Goal: Information Seeking & Learning: Learn about a topic

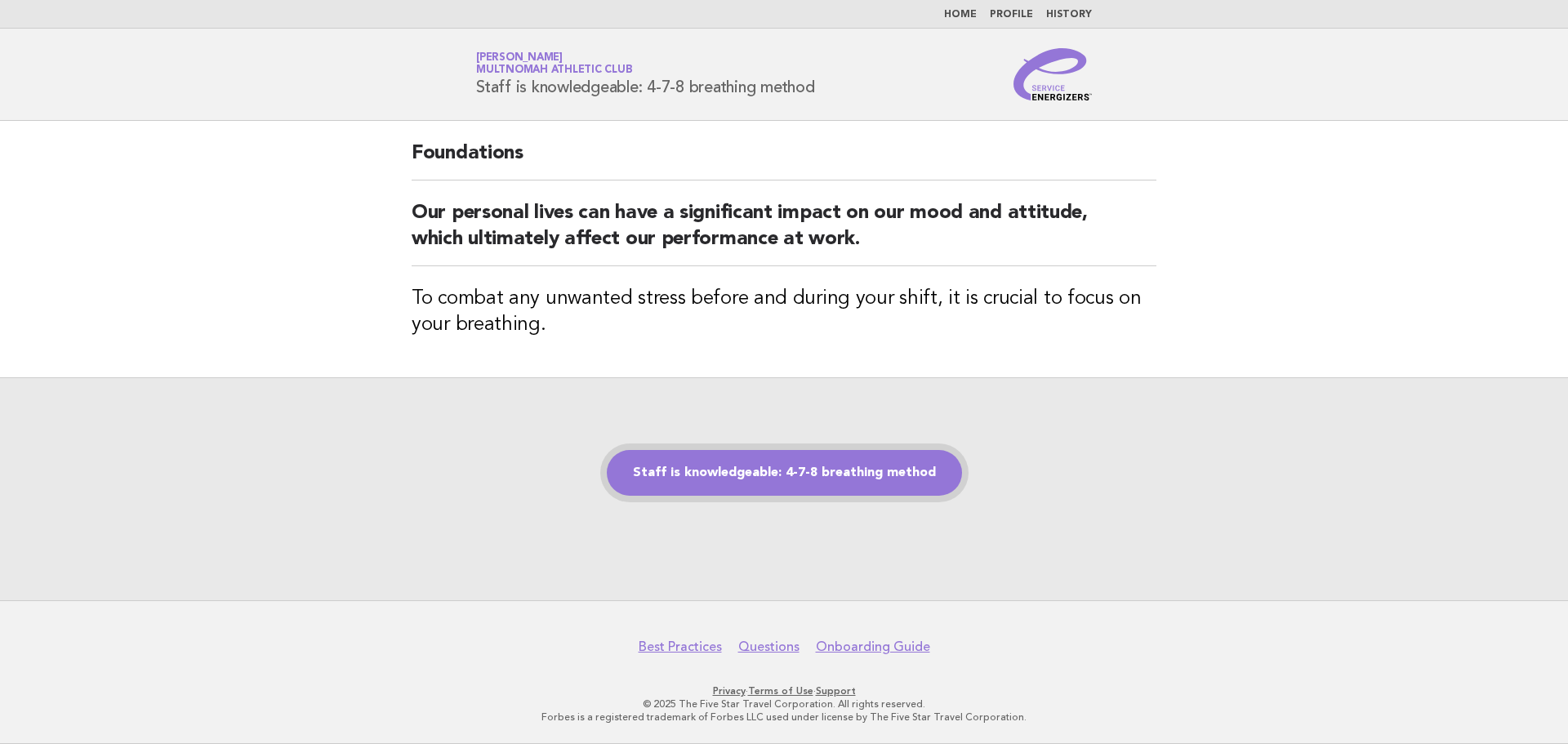
click at [815, 468] on link "Staff is knowledgeable: 4-7-8 breathing method" at bounding box center [784, 472] width 355 height 46
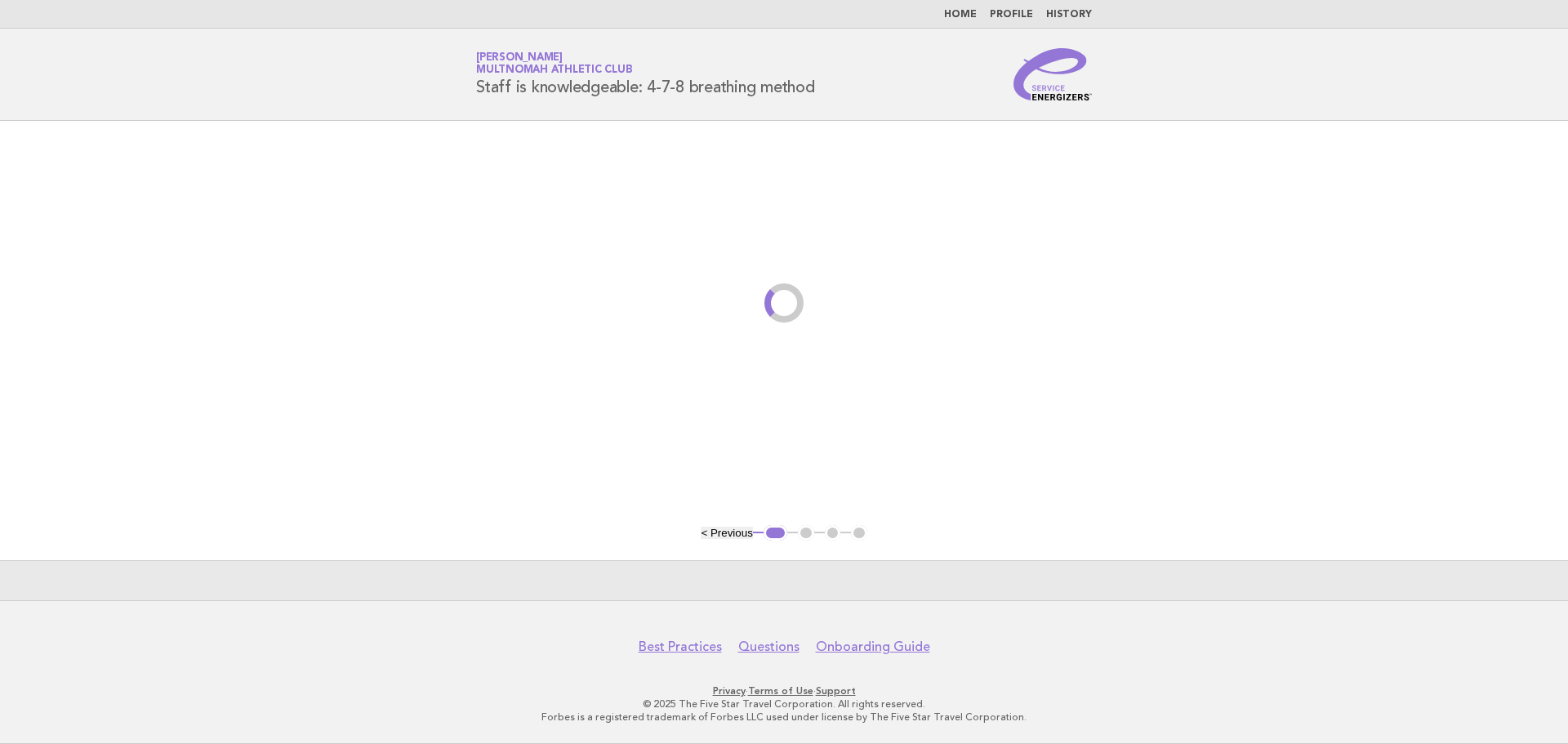
click at [783, 479] on main "< Previous 1 2 3 4" at bounding box center [784, 360] width 1568 height 479
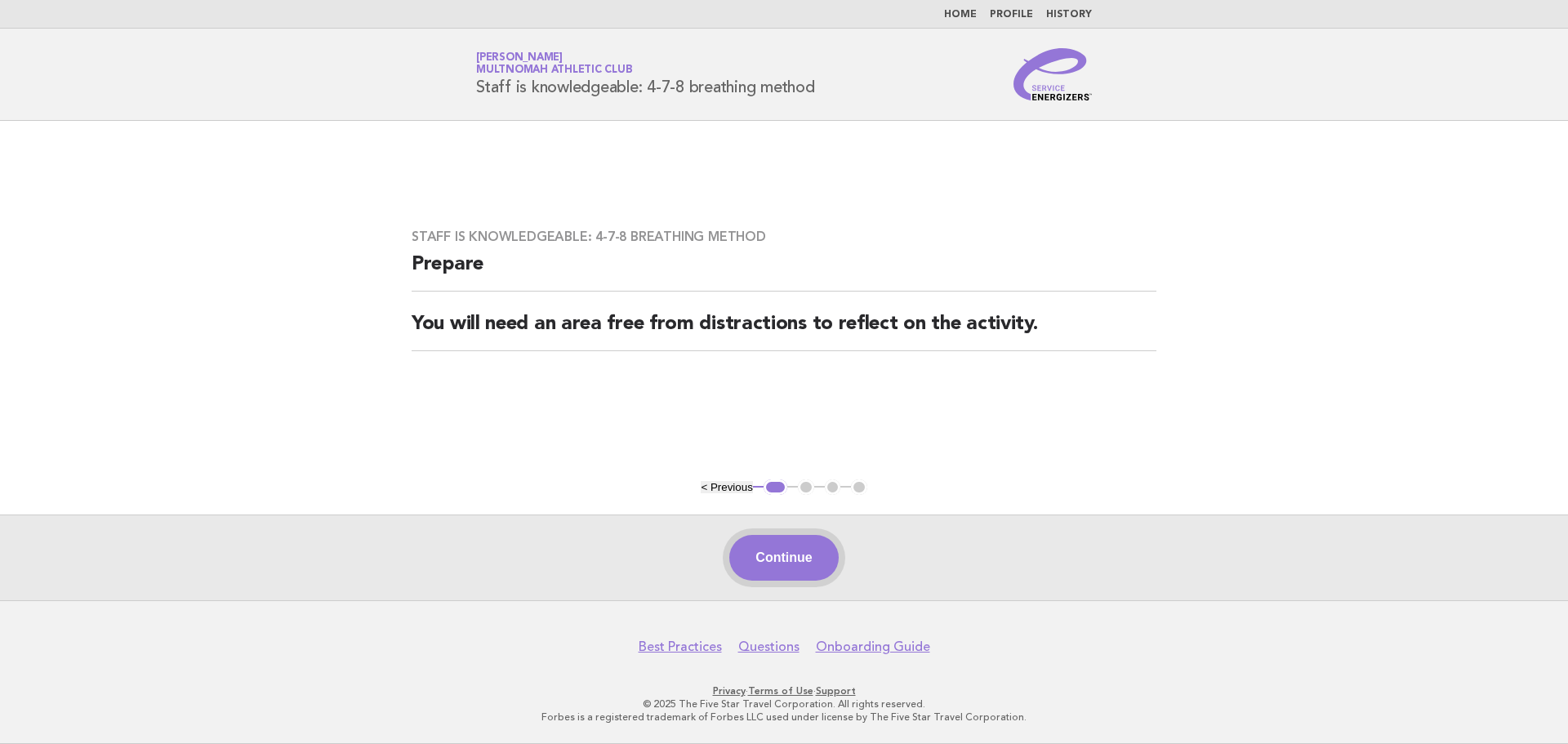
click at [764, 555] on button "Continue" at bounding box center [783, 558] width 108 height 46
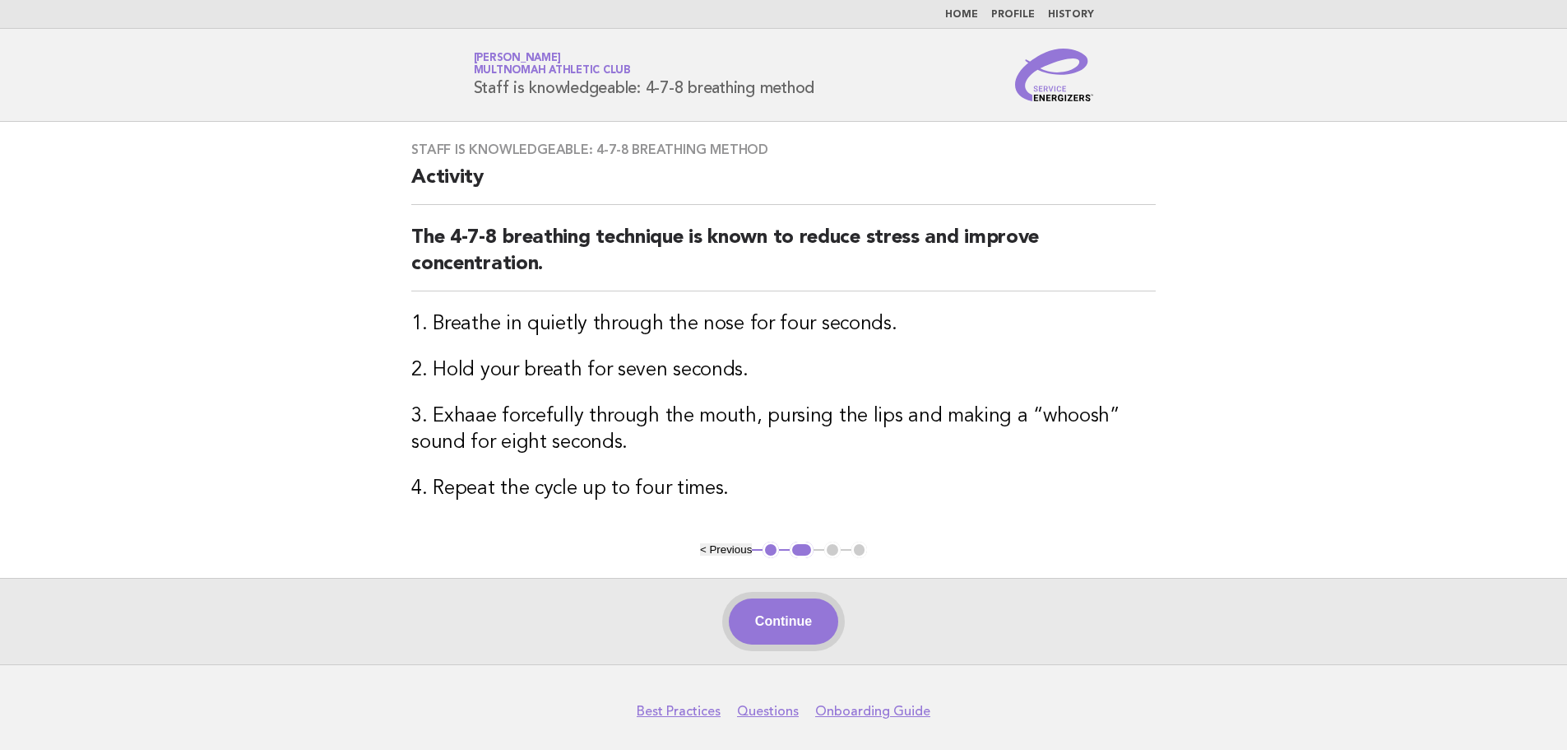
click at [778, 619] on button "Continue" at bounding box center [783, 621] width 109 height 46
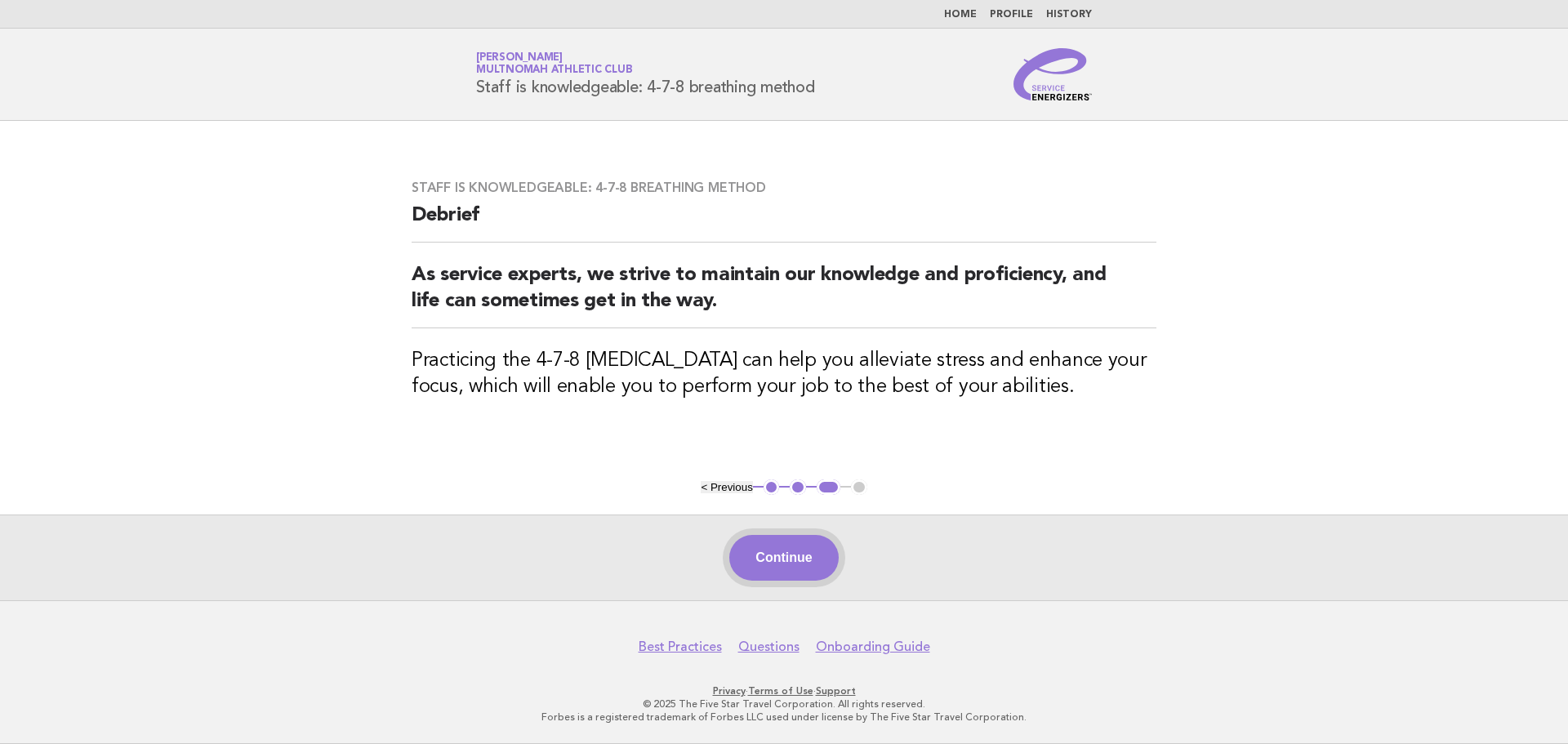
click at [795, 572] on button "Continue" at bounding box center [783, 558] width 108 height 46
